Goal: Information Seeking & Learning: Learn about a topic

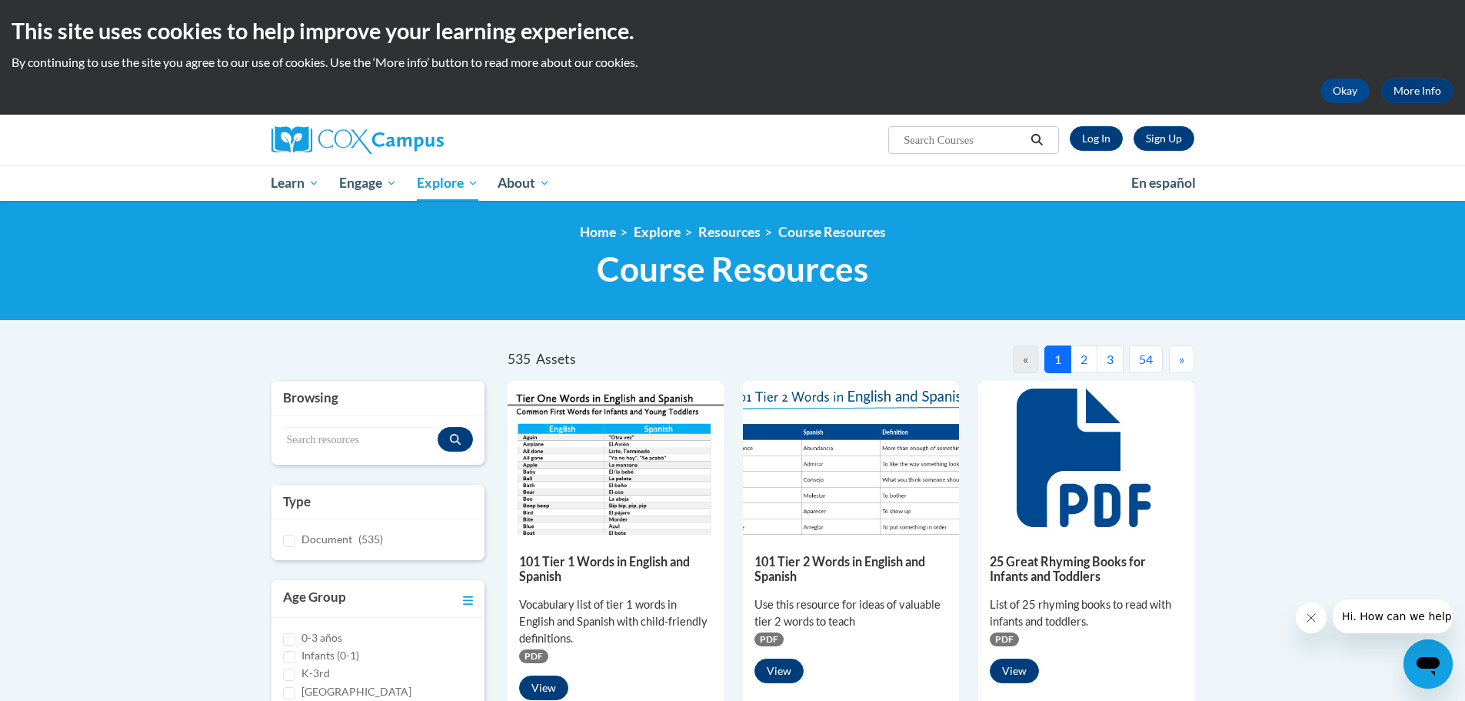
click at [952, 143] on input "Search..." at bounding box center [963, 140] width 123 height 18
type input "handwriting paper"
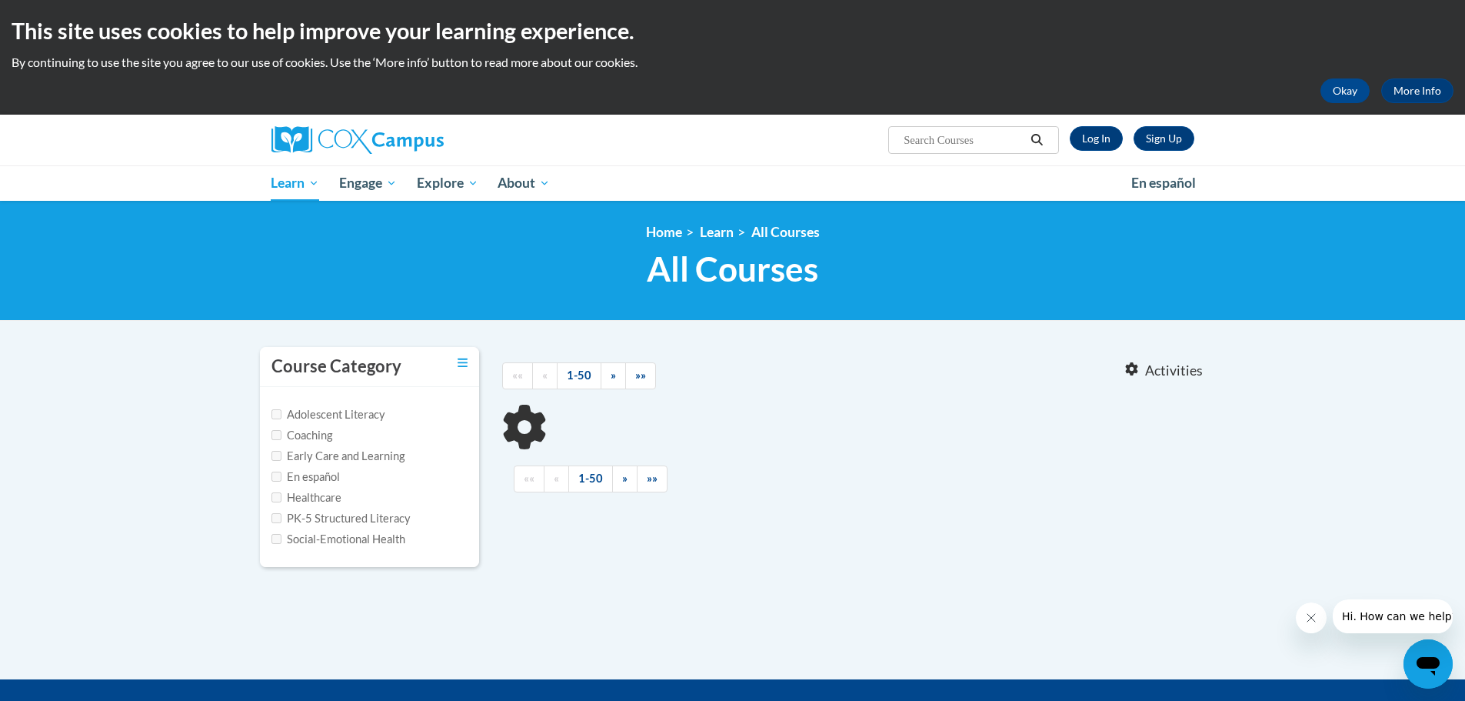
type input "handwriting paper"
click at [1344, 85] on button "Okay" at bounding box center [1344, 90] width 49 height 25
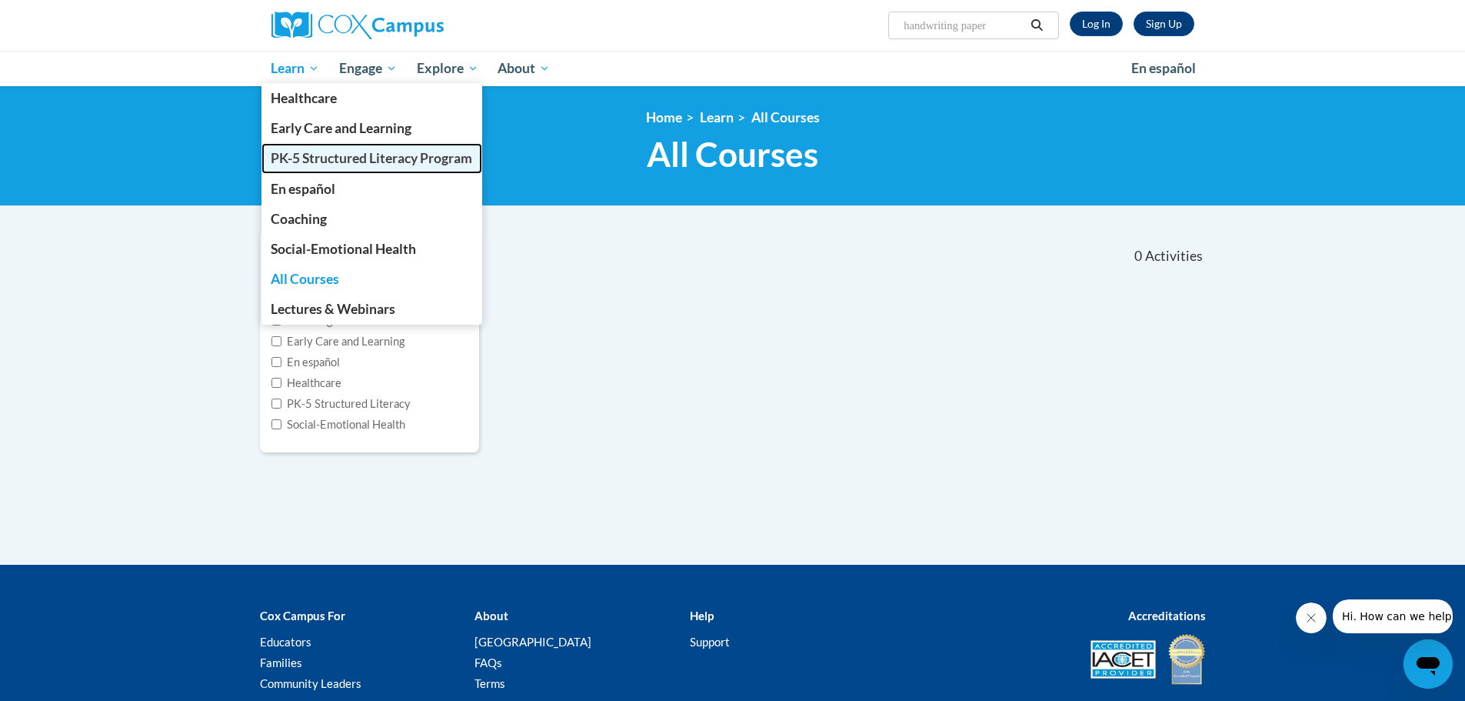
click at [308, 157] on span "PK-5 Structured Literacy Program" at bounding box center [371, 158] width 201 height 16
